Goal: Transaction & Acquisition: Obtain resource

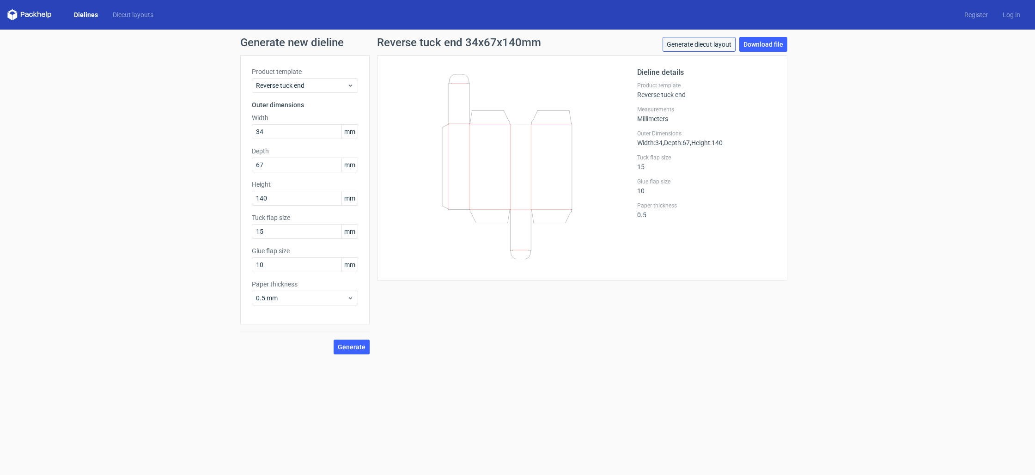
click at [700, 37] on link "Generate diecut layout" at bounding box center [699, 44] width 73 height 15
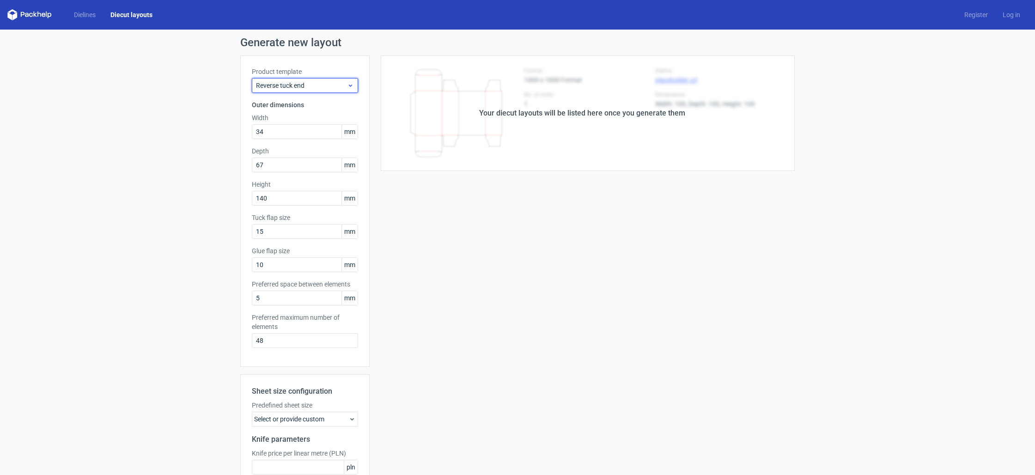
click at [332, 82] on span "Reverse tuck end" at bounding box center [301, 85] width 91 height 9
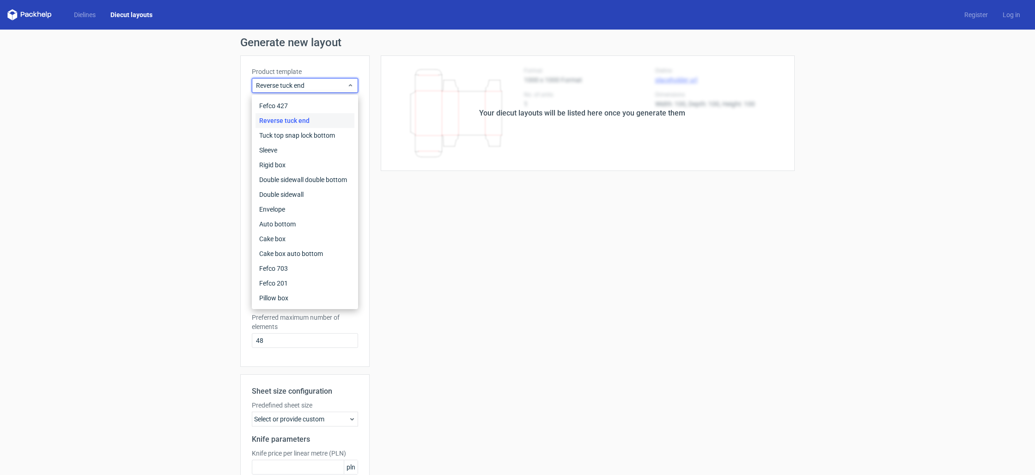
click at [322, 117] on div "Reverse tuck end" at bounding box center [305, 120] width 99 height 15
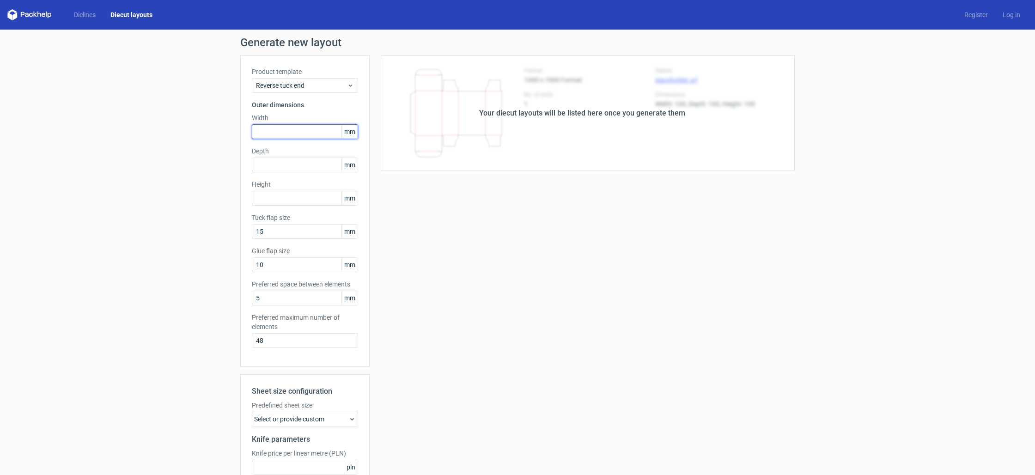
click at [289, 124] on input "text" at bounding box center [305, 131] width 106 height 15
click at [76, 13] on link "Dielines" at bounding box center [85, 14] width 37 height 9
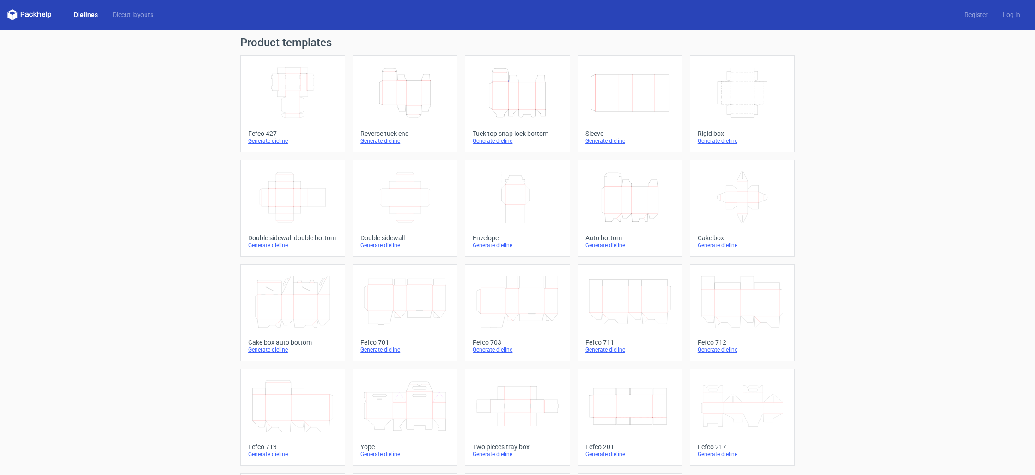
click at [403, 112] on icon "Height Depth Width" at bounding box center [405, 93] width 82 height 52
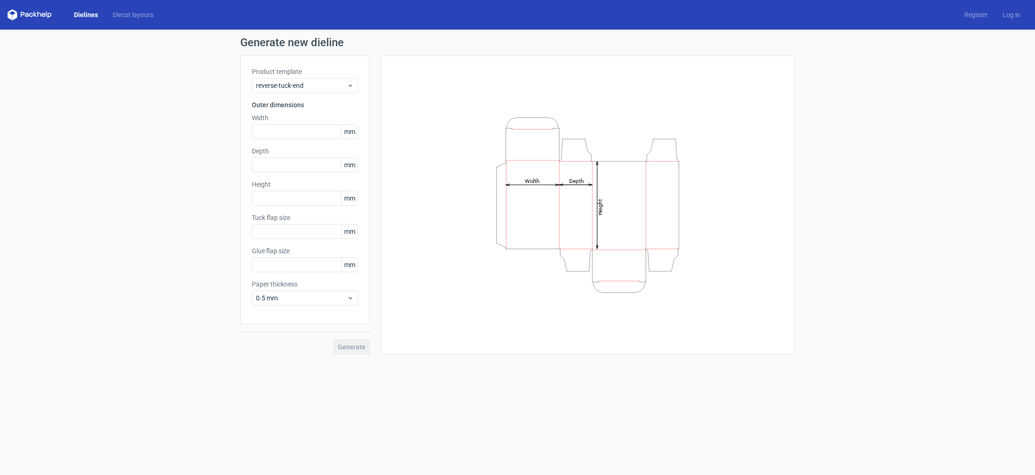
type input "15"
type input "10"
click at [305, 135] on input "text" at bounding box center [305, 131] width 106 height 15
type input "70"
type input "60"
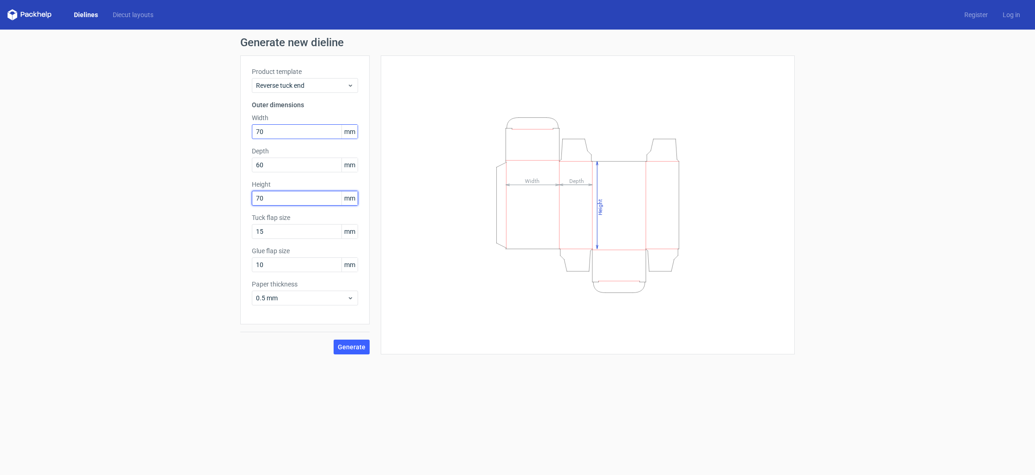
type input "70"
drag, startPoint x: 264, startPoint y: 231, endPoint x: 251, endPoint y: 231, distance: 13.4
click at [251, 231] on div "Product template Reverse tuck end Outer dimensions Width 70 mm Depth 60 mm Heig…" at bounding box center [304, 189] width 129 height 269
type input "59"
click at [348, 347] on span "Generate" at bounding box center [352, 347] width 28 height 6
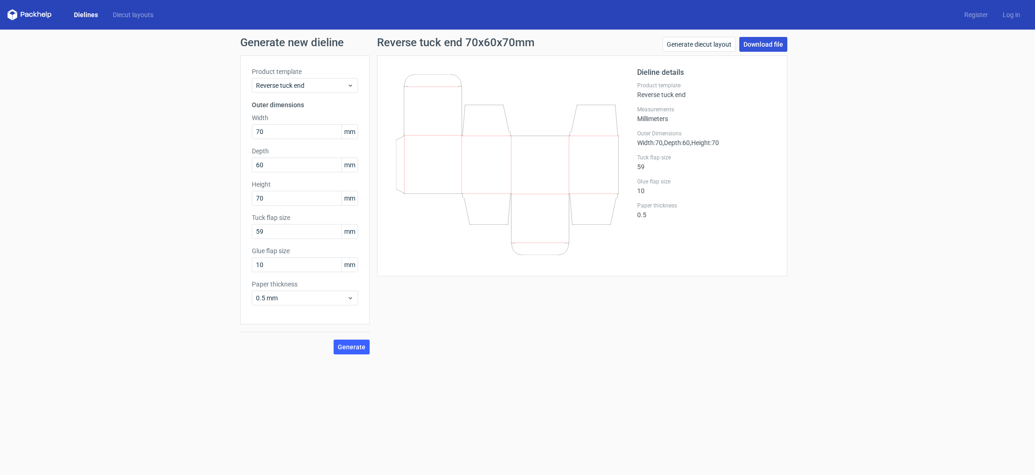
click at [766, 47] on link "Download file" at bounding box center [763, 44] width 48 height 15
click at [259, 131] on input "70" at bounding box center [305, 131] width 106 height 15
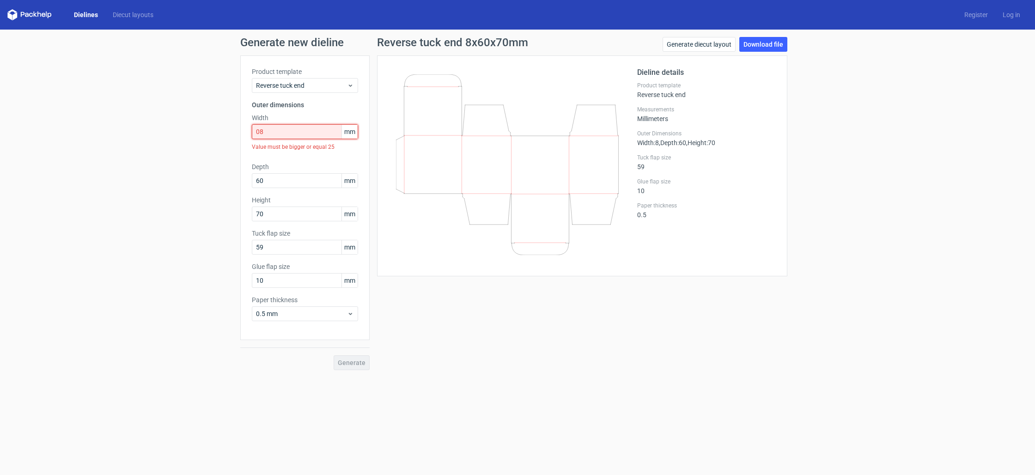
click at [275, 131] on input "08" at bounding box center [305, 131] width 106 height 15
type input "0"
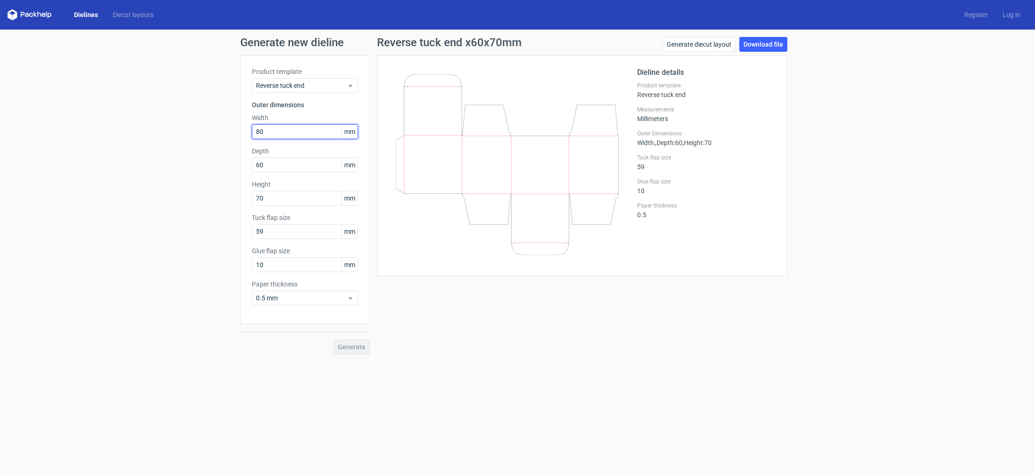
type input "80"
click at [357, 342] on button "Generate" at bounding box center [352, 347] width 36 height 15
click at [763, 47] on link "Download file" at bounding box center [763, 44] width 48 height 15
drag, startPoint x: 267, startPoint y: 198, endPoint x: 253, endPoint y: 198, distance: 13.9
click at [253, 198] on input "80" at bounding box center [305, 198] width 106 height 15
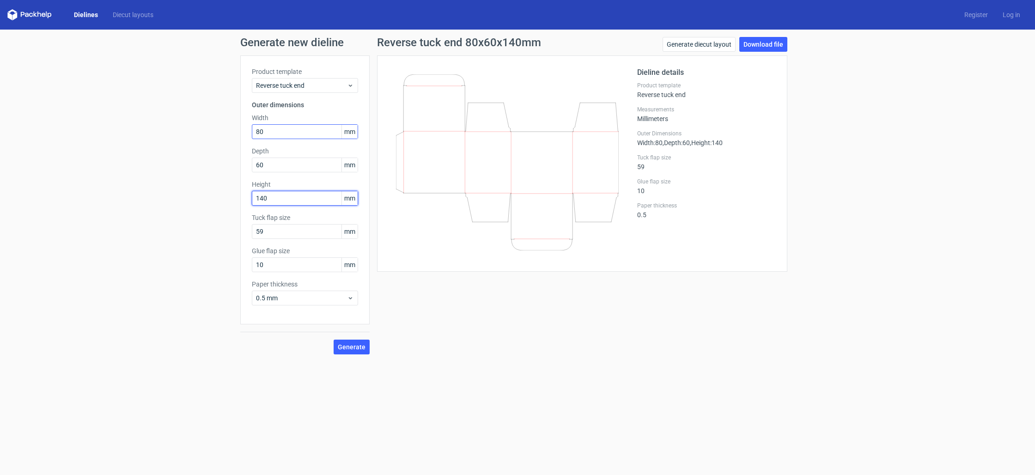
type input "140"
click at [264, 130] on input "80" at bounding box center [305, 131] width 106 height 15
type input "8"
click at [359, 353] on button "Generate" at bounding box center [352, 347] width 36 height 15
click at [756, 45] on link "Download file" at bounding box center [763, 44] width 48 height 15
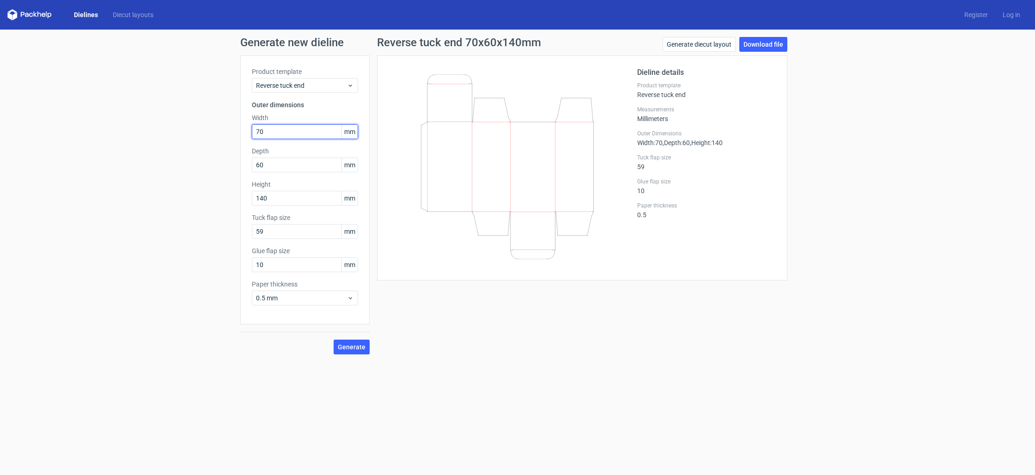
drag, startPoint x: 271, startPoint y: 133, endPoint x: 251, endPoint y: 133, distance: 19.9
click at [251, 133] on div "Product template Reverse tuck end Outer dimensions Width 70 mm Depth 60 mm Heig…" at bounding box center [304, 189] width 129 height 269
click at [346, 341] on button "Generate" at bounding box center [352, 347] width 36 height 15
click at [774, 49] on link "Download file" at bounding box center [763, 44] width 48 height 15
drag, startPoint x: 274, startPoint y: 131, endPoint x: 255, endPoint y: 130, distance: 19.9
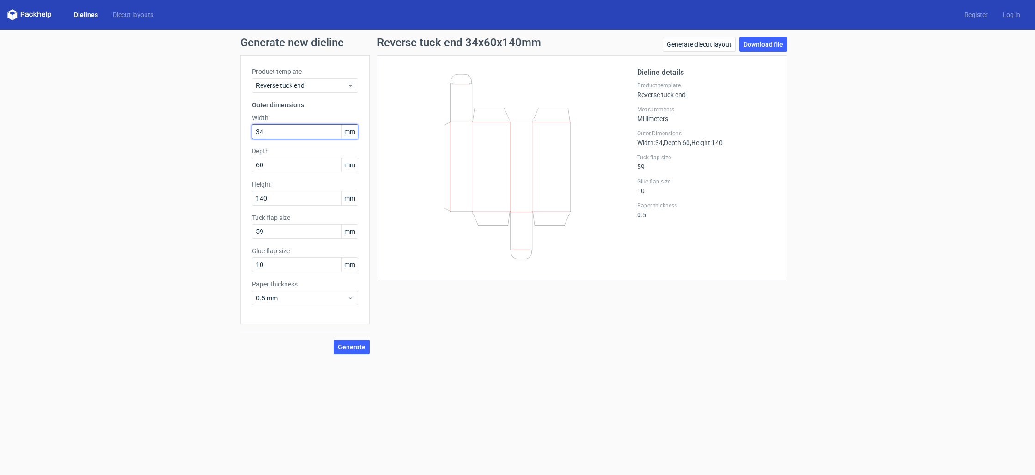
click at [255, 130] on input "34" at bounding box center [305, 131] width 106 height 15
type input "80"
drag, startPoint x: 275, startPoint y: 197, endPoint x: 252, endPoint y: 198, distance: 23.1
click at [252, 198] on input "140" at bounding box center [305, 198] width 106 height 15
type input "120"
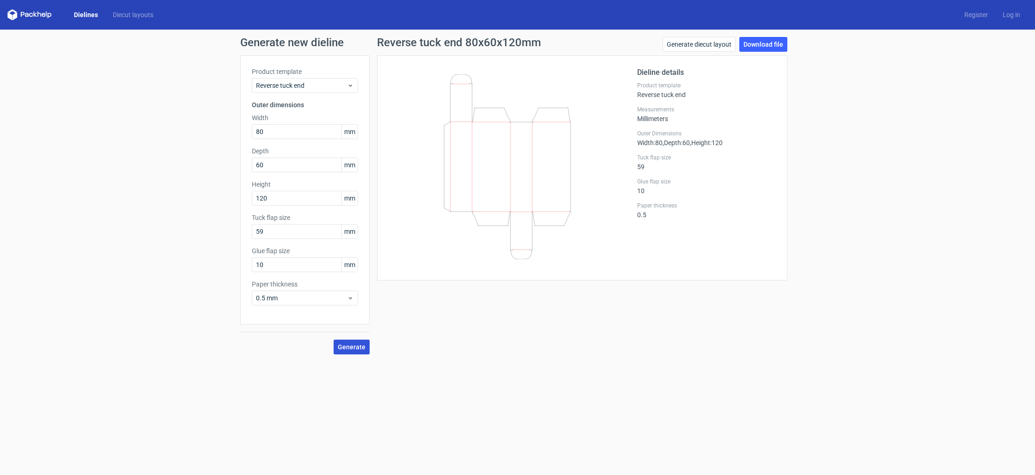
click at [365, 352] on button "Generate" at bounding box center [352, 347] width 36 height 15
click at [775, 45] on link "Download file" at bounding box center [763, 44] width 48 height 15
